Goal: Find specific page/section: Find specific page/section

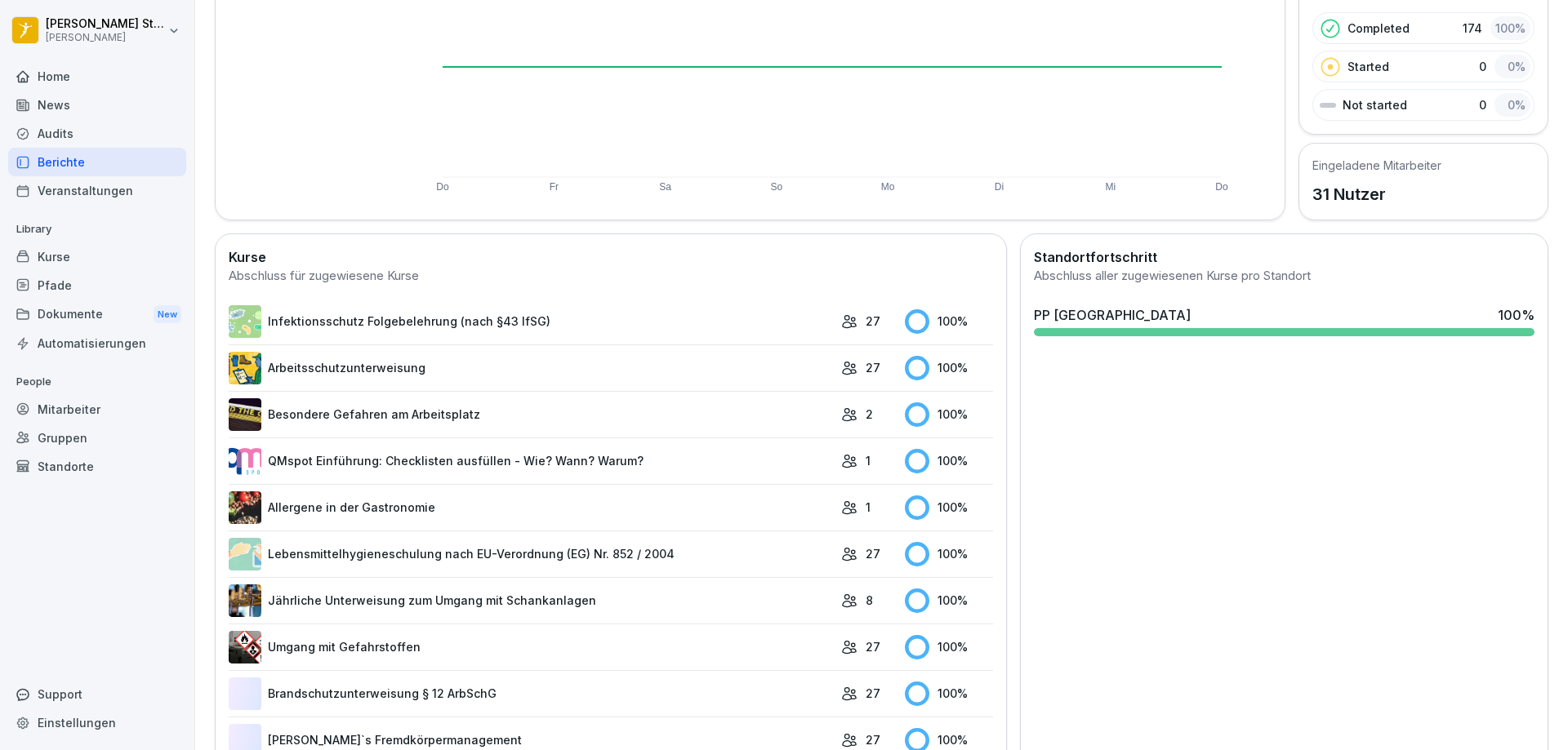
scroll to position [212, 0]
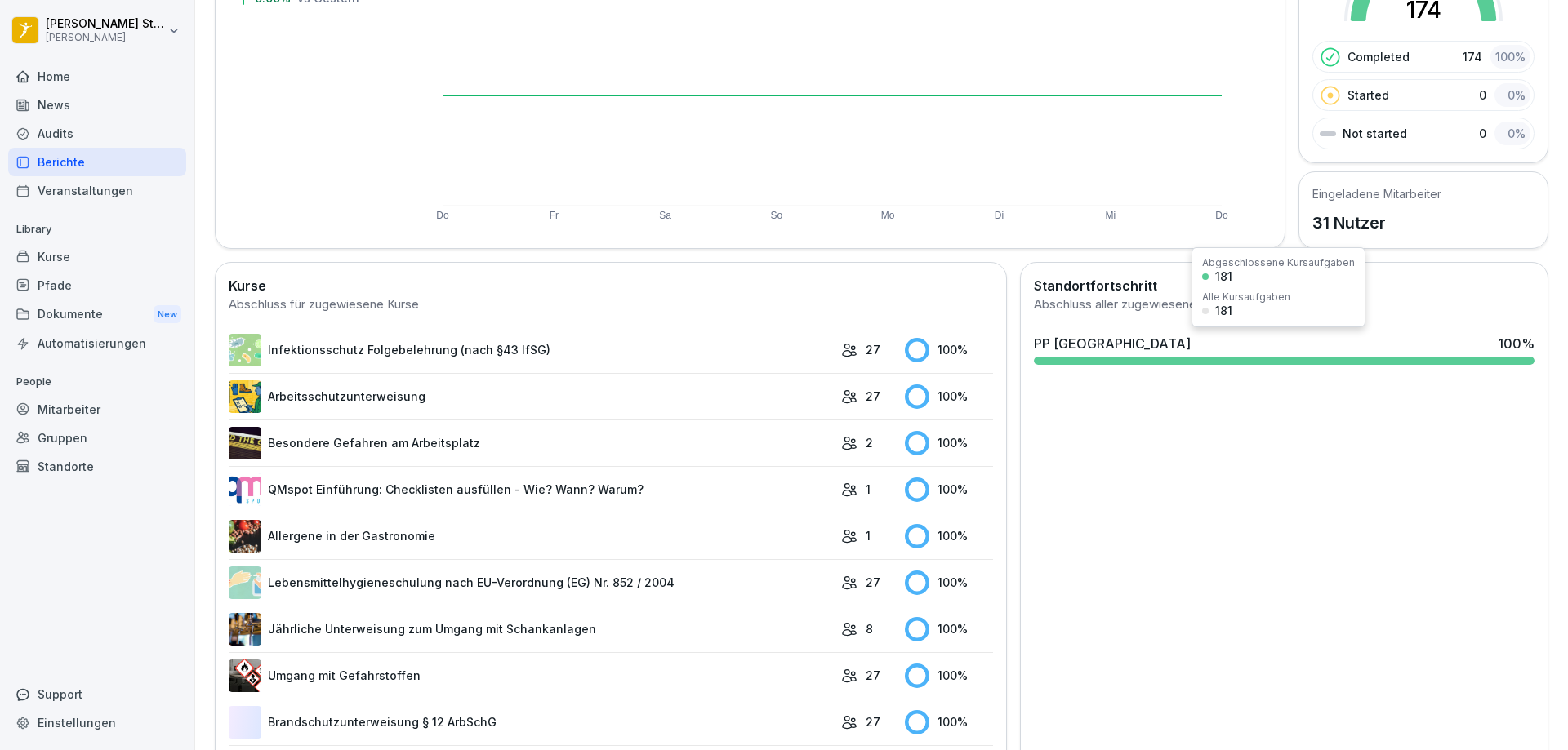
click at [1164, 357] on div at bounding box center [1284, 360] width 500 height 8
